Goal: Task Accomplishment & Management: Manage account settings

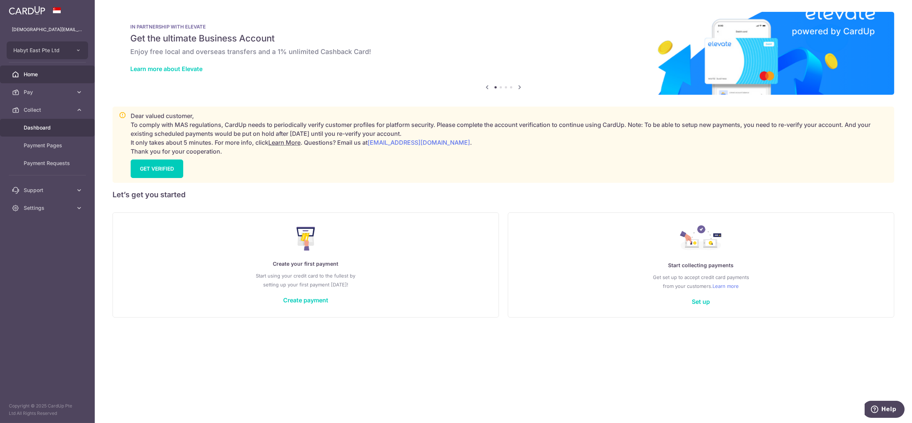
click at [47, 130] on span "Dashboard" at bounding box center [48, 127] width 49 height 7
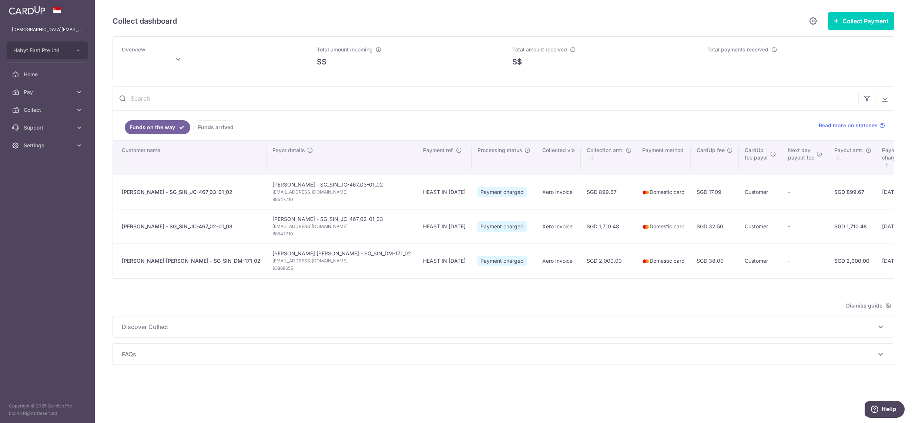
type input "[DATE]"
drag, startPoint x: 40, startPoint y: 143, endPoint x: 43, endPoint y: 157, distance: 14.3
click at [40, 143] on span "Settings" at bounding box center [48, 145] width 49 height 7
click at [41, 180] on span "Logout" at bounding box center [48, 180] width 49 height 7
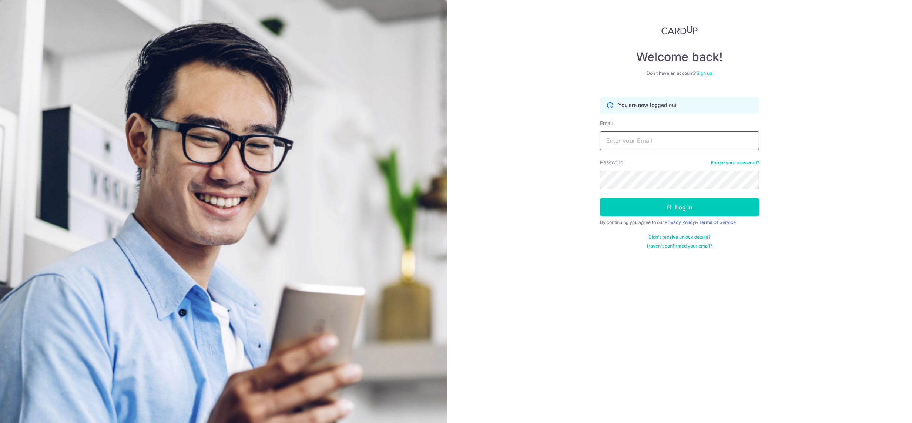
click at [622, 135] on input "Email" at bounding box center [679, 140] width 159 height 19
paste input "lady.labarda+hone@habyt.com"
type input "lady.labarda+hone@habyt.com"
click at [600, 198] on button "Log in" at bounding box center [679, 207] width 159 height 19
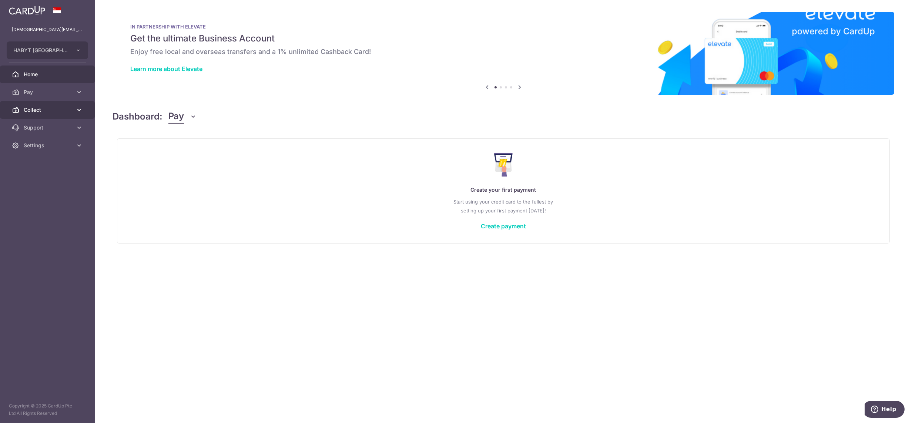
drag, startPoint x: 21, startPoint y: 111, endPoint x: 26, endPoint y: 116, distance: 6.8
click at [21, 111] on link "Collect" at bounding box center [47, 110] width 95 height 18
click at [34, 127] on span "Dashboard" at bounding box center [48, 127] width 49 height 7
